Goal: Information Seeking & Learning: Learn about a topic

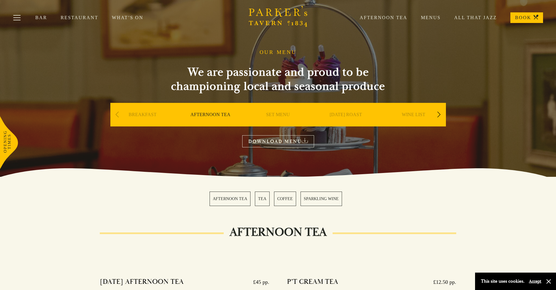
scroll to position [236, 0]
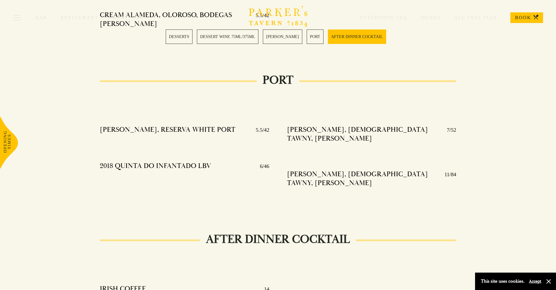
scroll to position [761, 0]
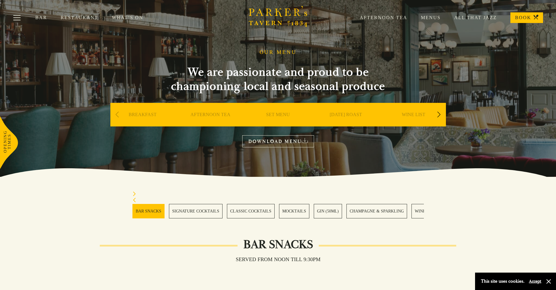
scroll to position [489, 0]
